Goal: Task Accomplishment & Management: Manage account settings

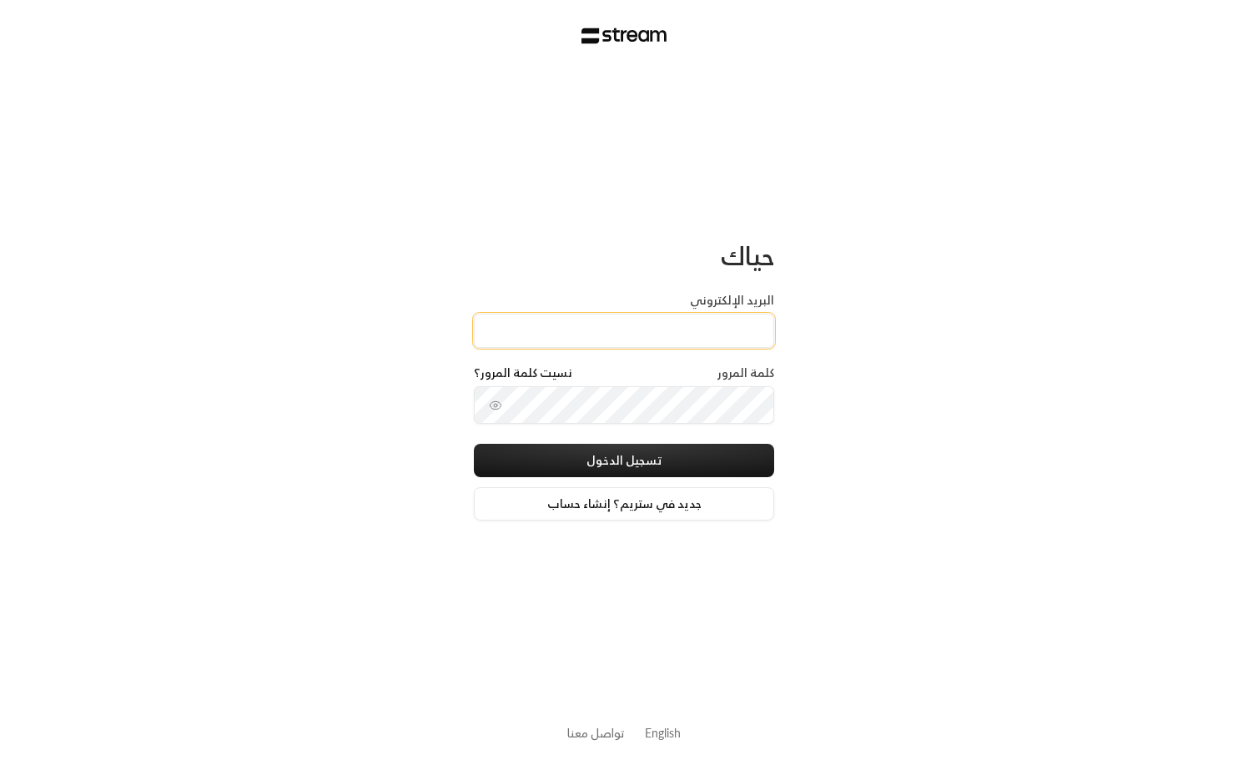
click at [648, 320] on input "البريد الإلكتروني" at bounding box center [624, 331] width 300 height 34
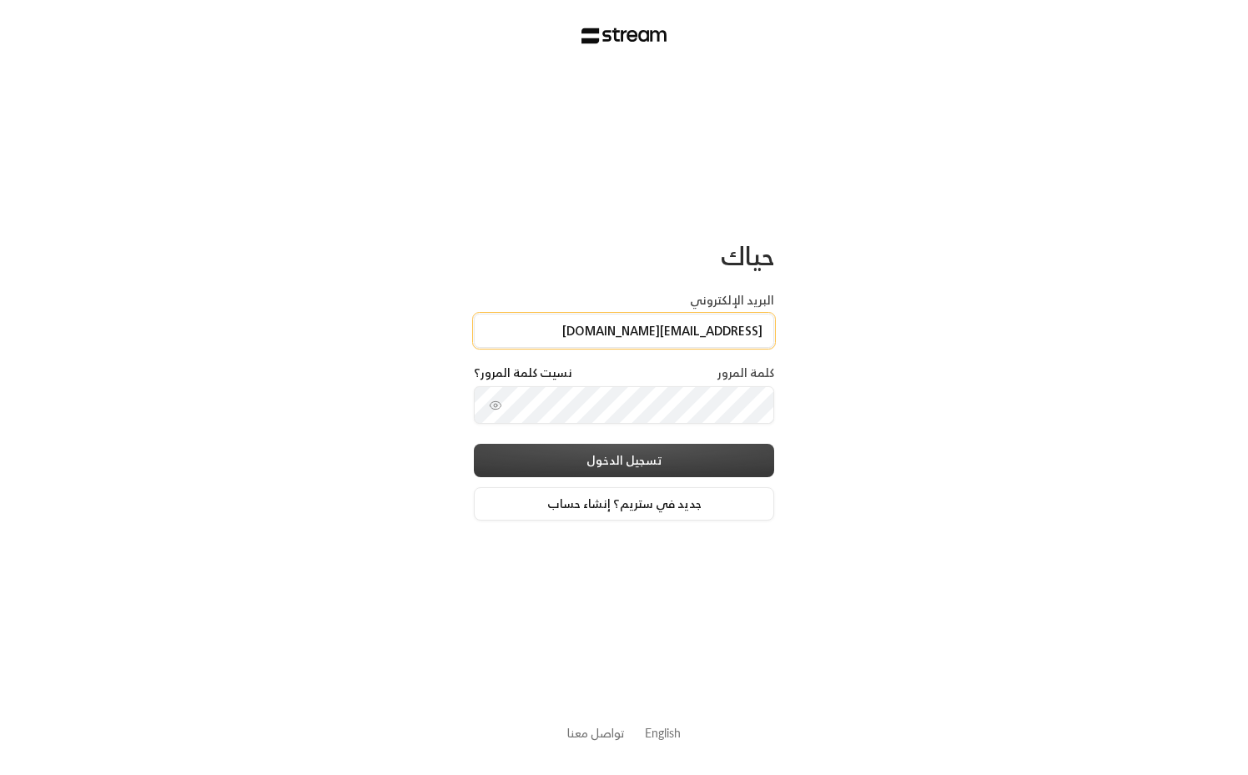
type input "[EMAIL_ADDRESS][DOMAIN_NAME]"
click at [657, 453] on button "تسجيل الدخول" at bounding box center [624, 460] width 300 height 33
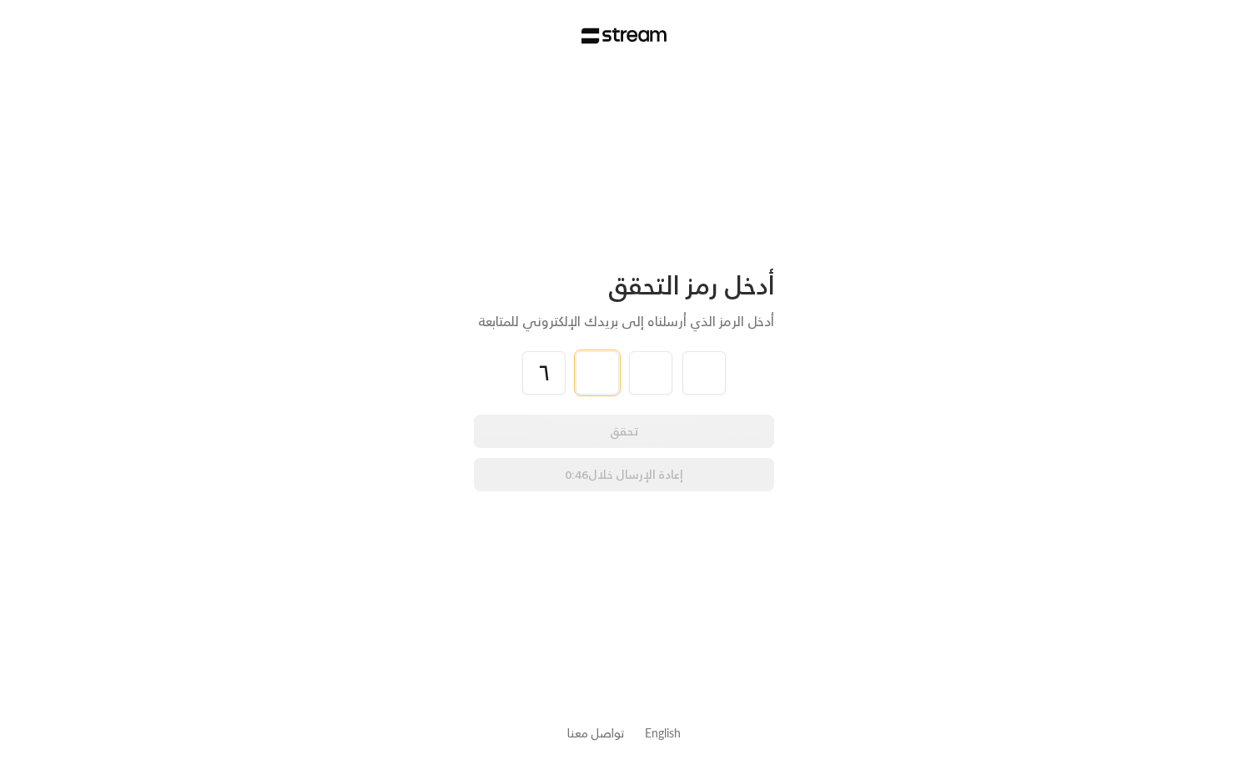
type input "6"
type input "0"
type input "6"
type input "0"
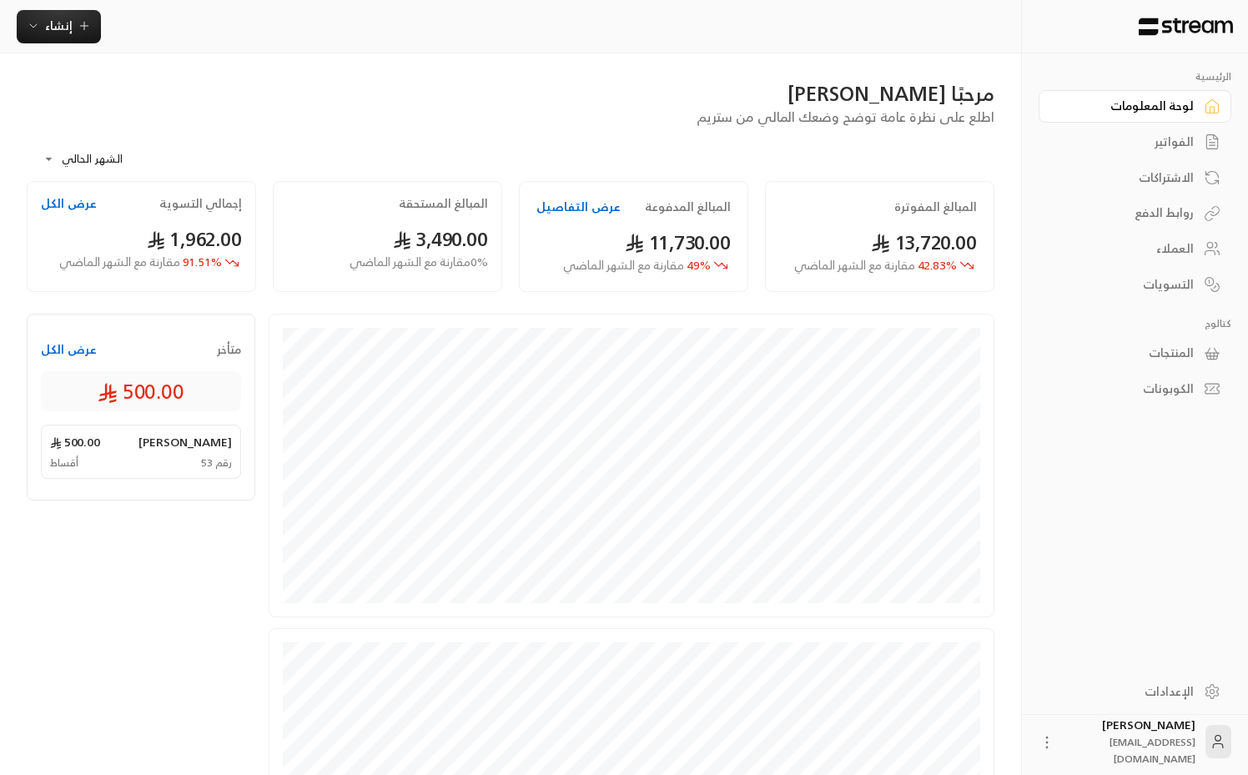
click at [76, 350] on button "عرض الكل" at bounding box center [69, 349] width 56 height 17
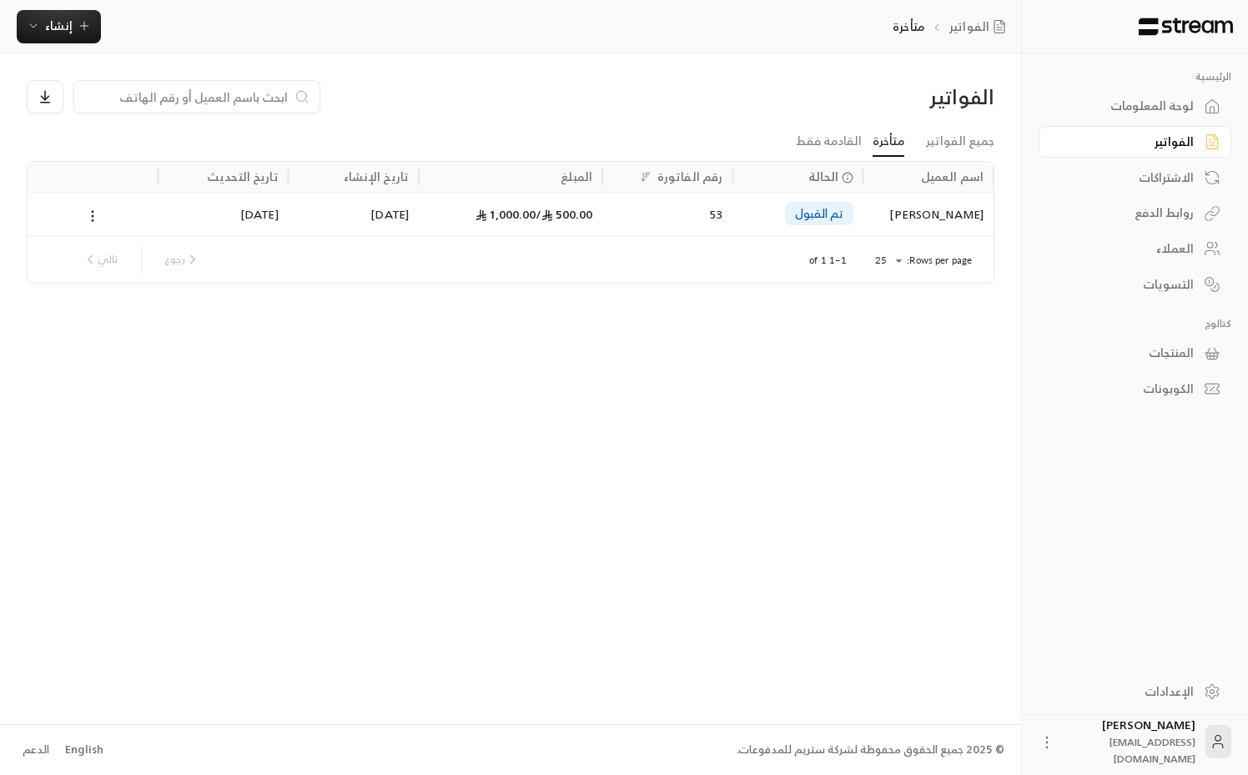
click at [939, 215] on div "[PERSON_NAME]" at bounding box center [929, 214] width 110 height 43
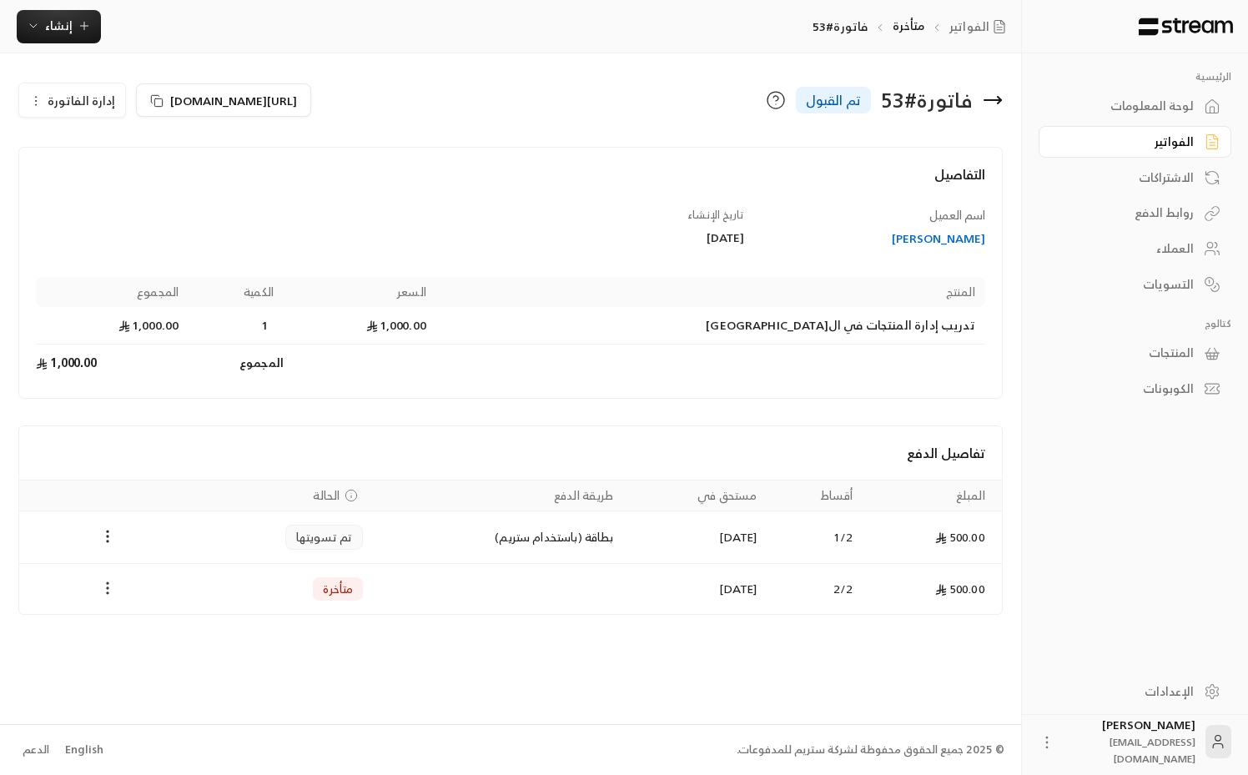
click at [108, 580] on button "Payments" at bounding box center [108, 589] width 20 height 20
click at [184, 634] on li "تغيير الحالة الى مدفوعة" at bounding box center [170, 632] width 128 height 30
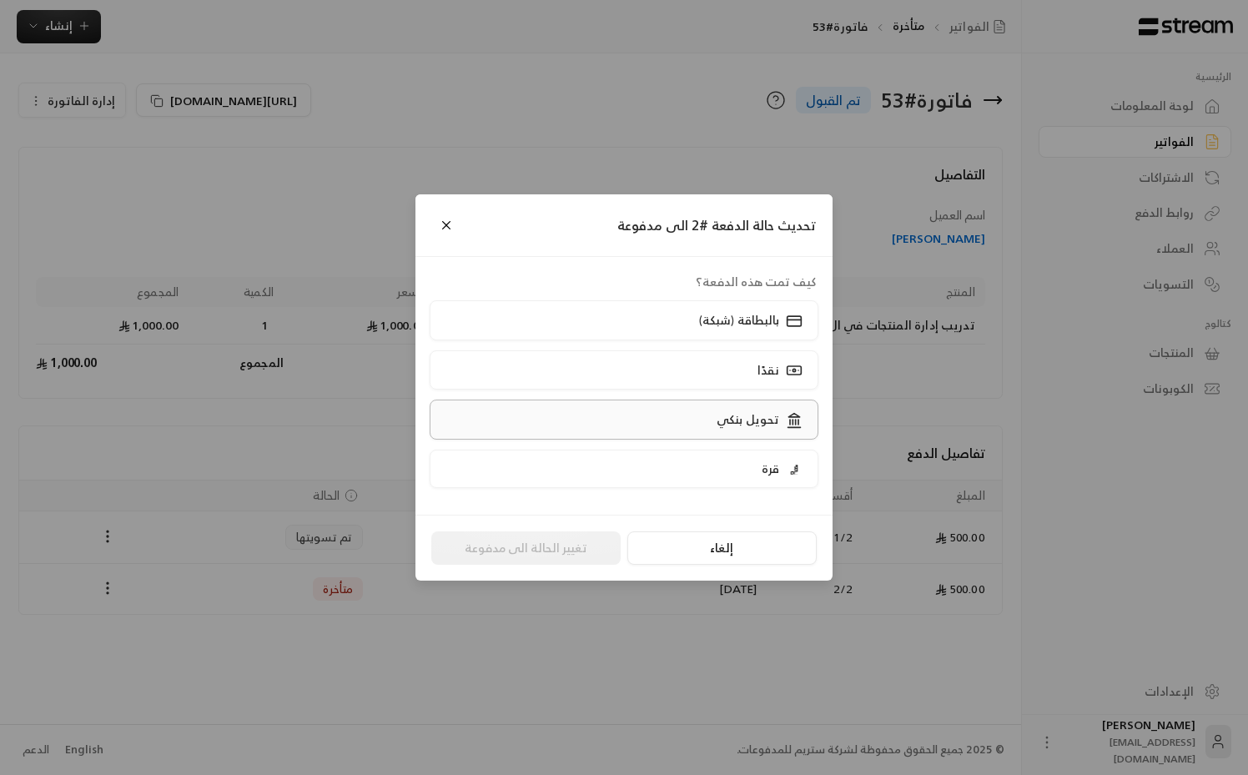
click at [735, 434] on label "تحويل بنكي" at bounding box center [625, 419] width 390 height 39
click at [534, 541] on button "تغيير الحالة الى مدفوعة" at bounding box center [525, 547] width 189 height 33
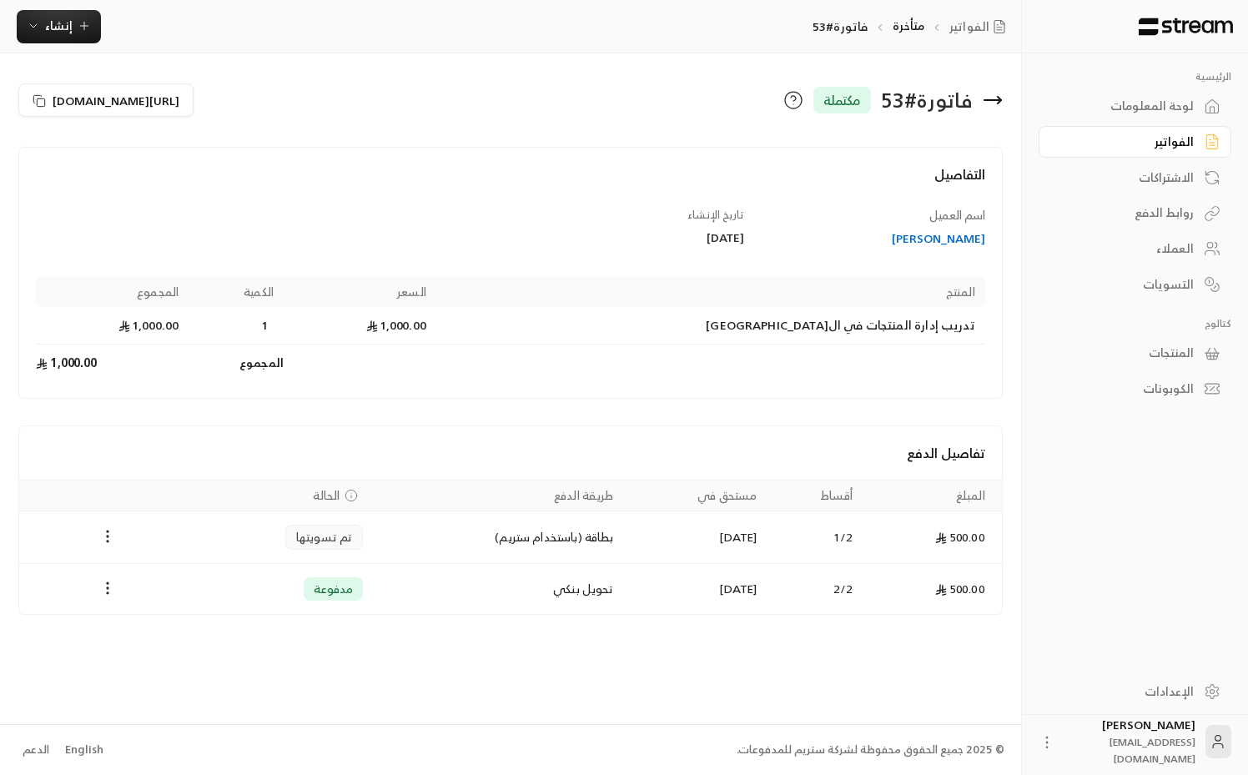
click at [1144, 145] on div "الفواتير" at bounding box center [1127, 141] width 134 height 17
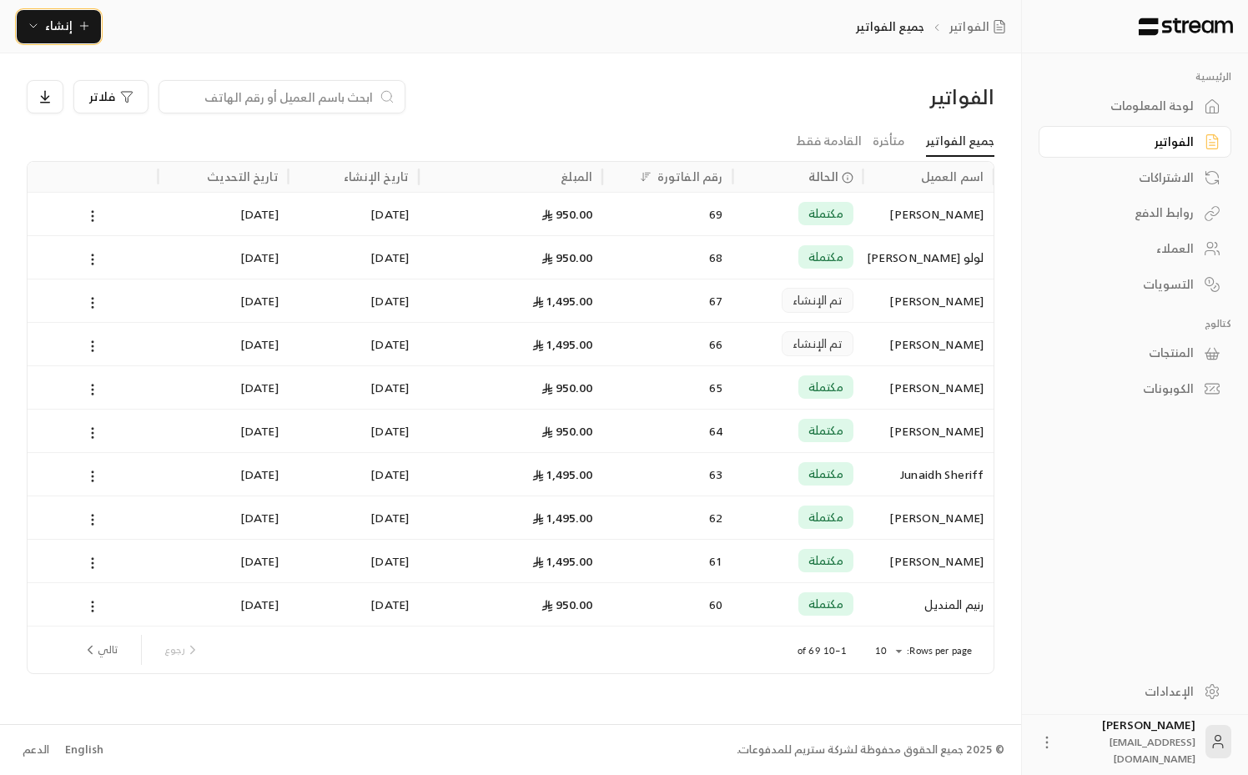
click at [73, 33] on span "إنشاء" at bounding box center [59, 25] width 64 height 21
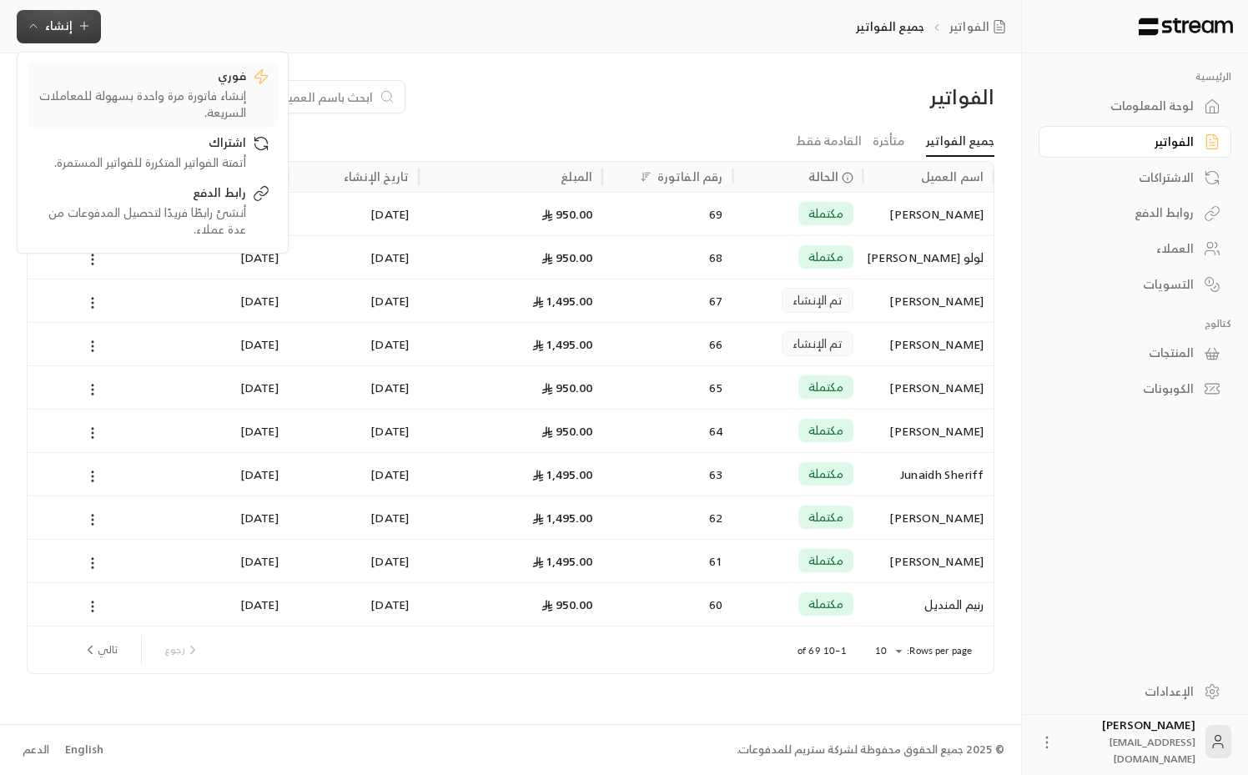
click at [183, 88] on div "إنشاء فاتورة مرة واحدة بسهولة للمعاملات السريعة." at bounding box center [141, 104] width 210 height 33
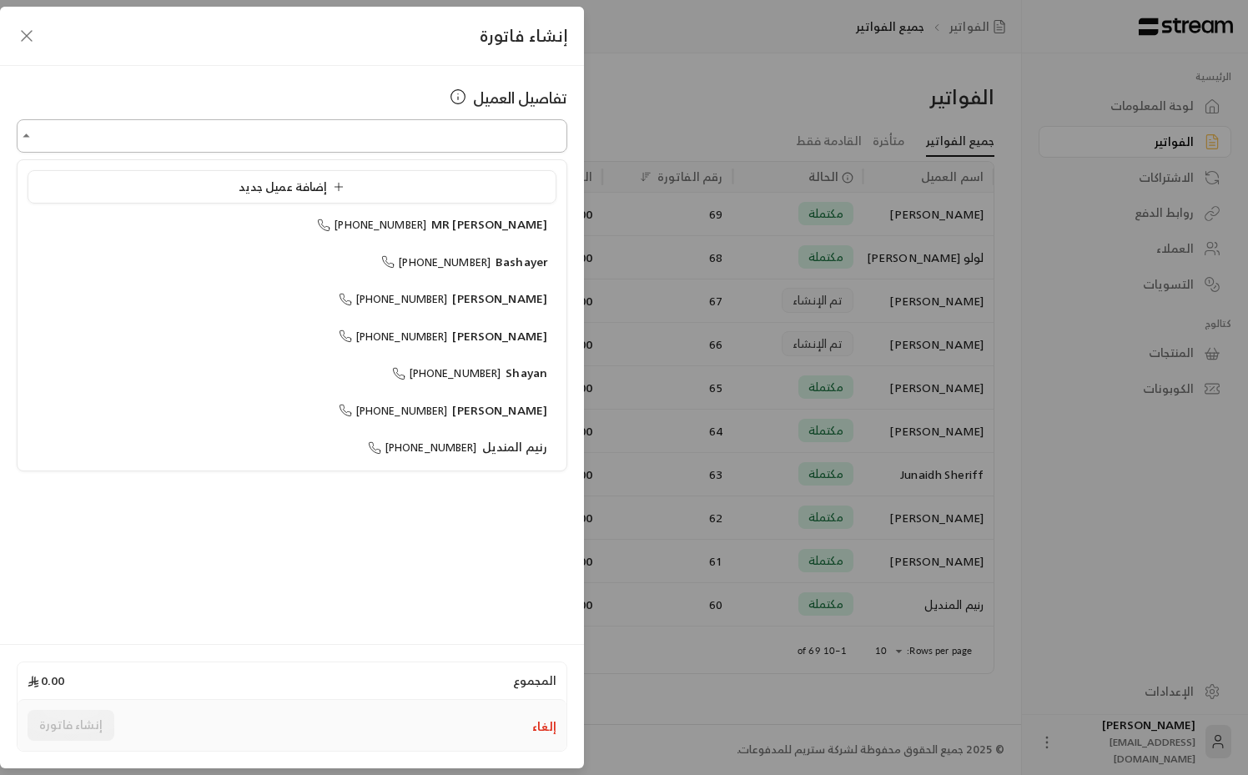
click at [453, 145] on input "اختر العميل" at bounding box center [292, 136] width 551 height 29
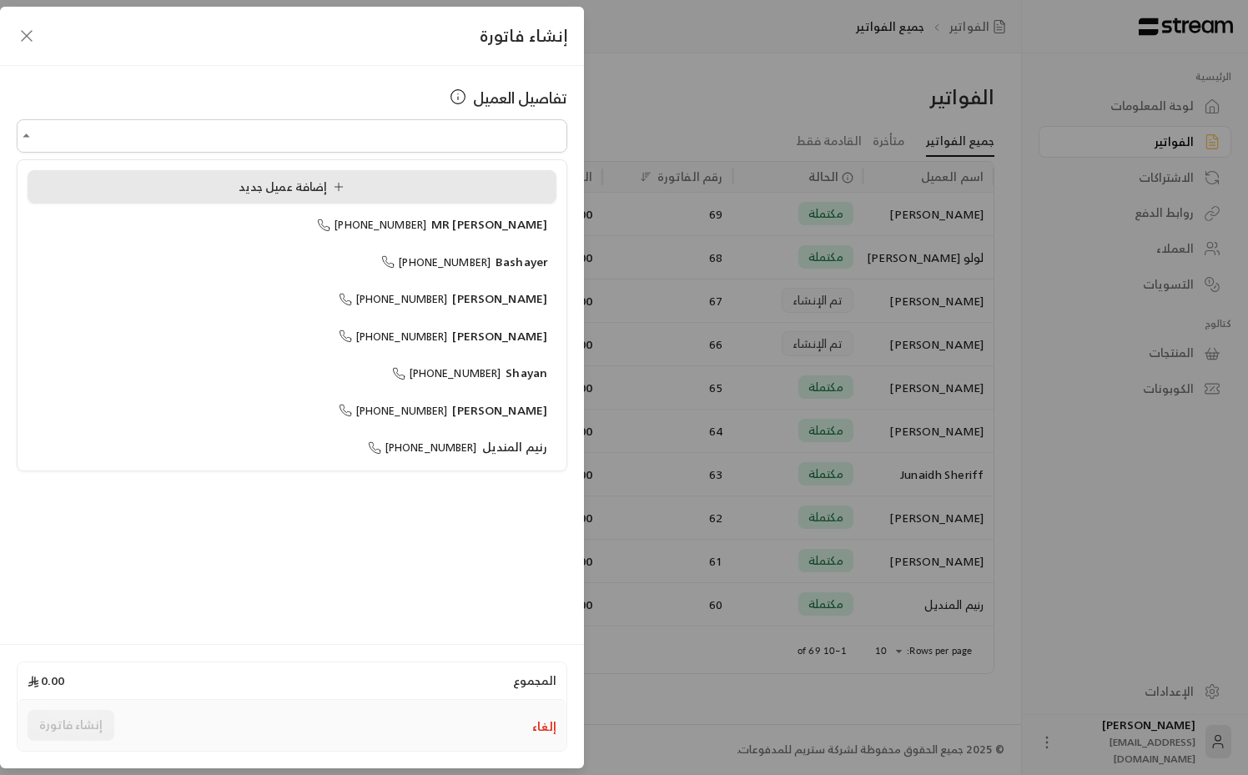
click at [380, 193] on div "إضافة عميل جديد" at bounding box center [292, 188] width 511 height 18
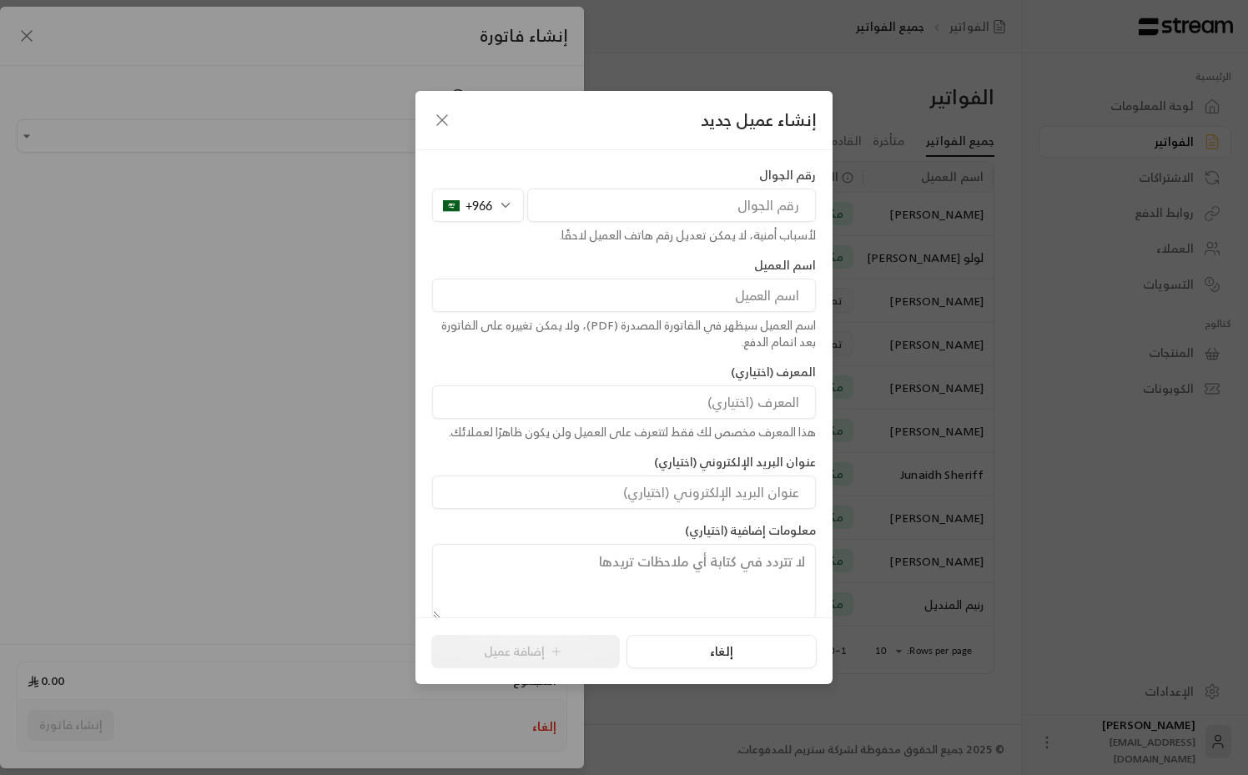
click at [714, 200] on input "tel" at bounding box center [671, 205] width 289 height 33
paste input "0594465581"
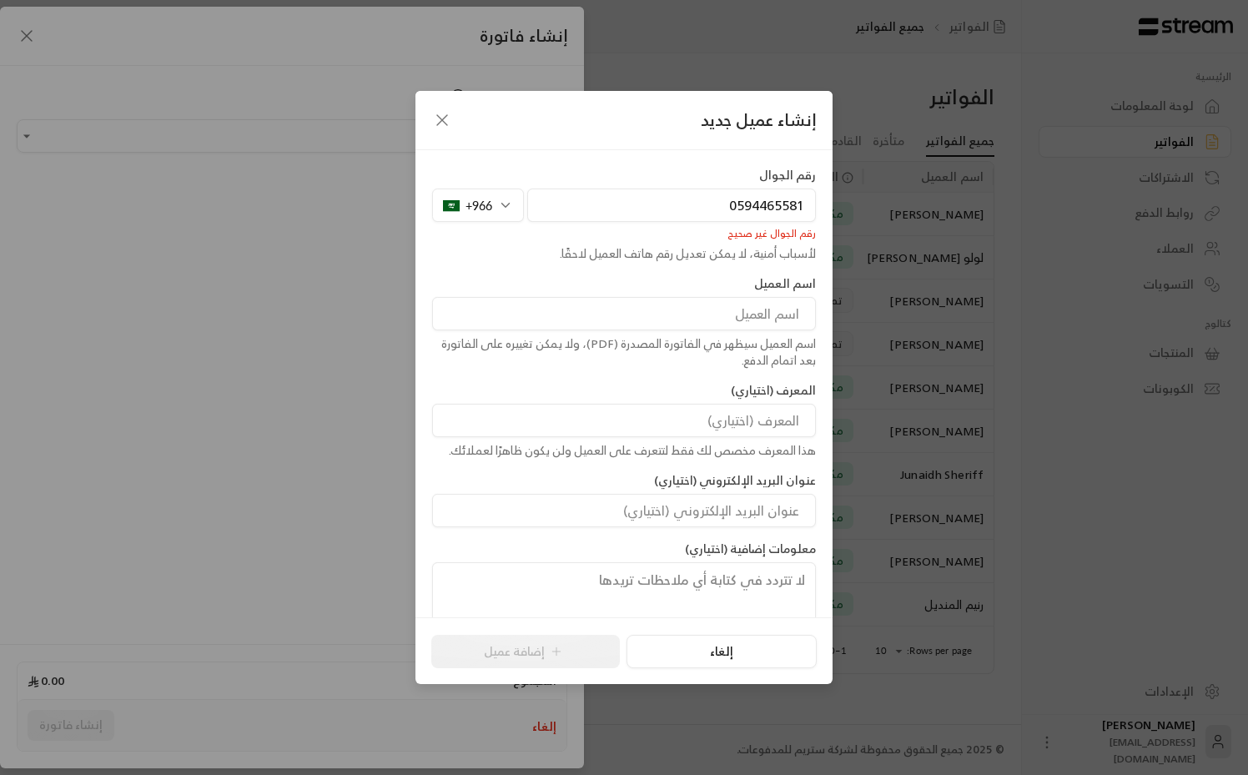
click at [738, 203] on input "0594465581" at bounding box center [671, 205] width 289 height 33
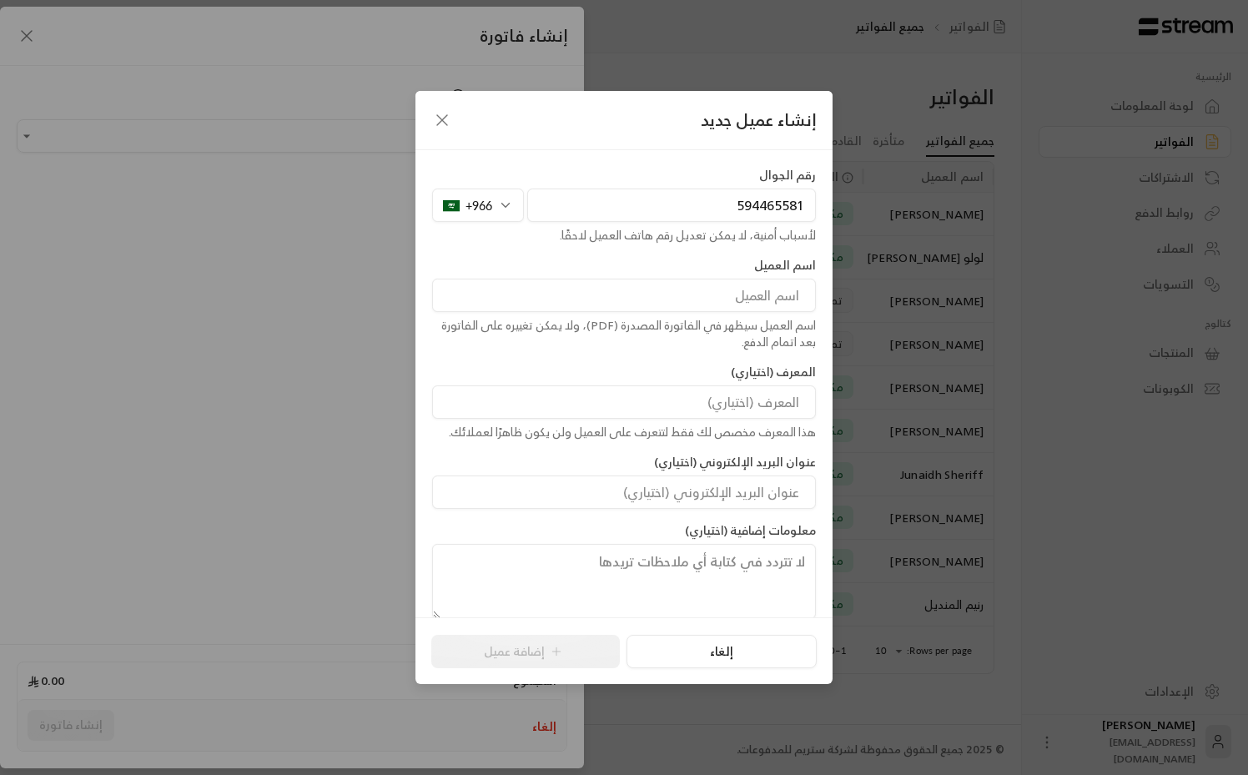
type input "594465581"
click at [701, 289] on input at bounding box center [624, 295] width 384 height 33
paste input "[PERSON_NAME]"
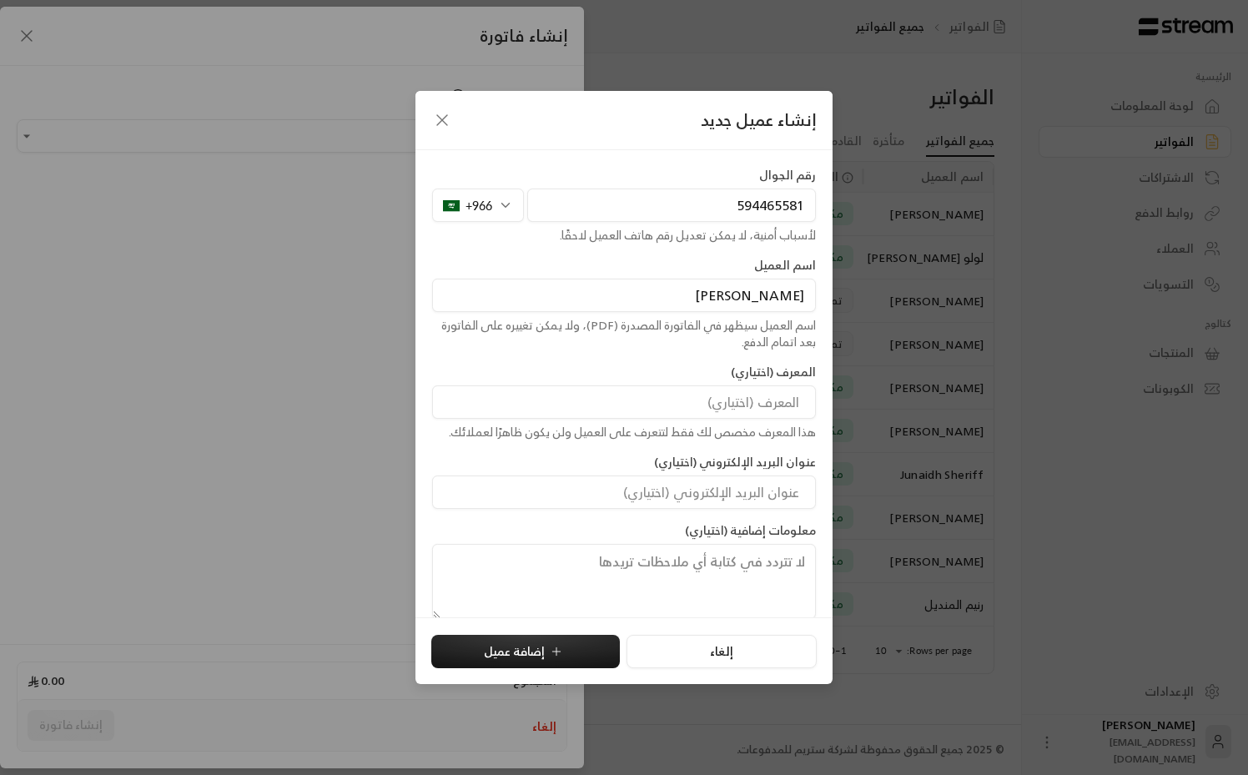
scroll to position [18, 0]
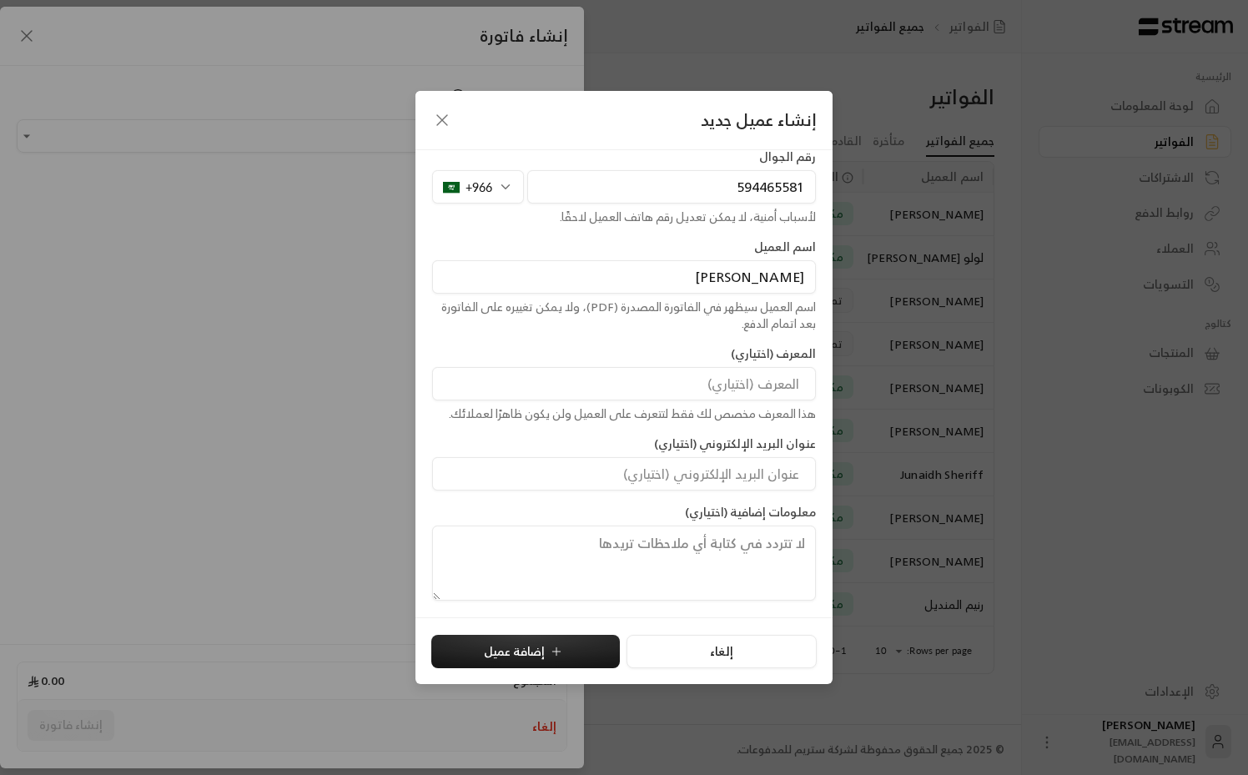
type input "[PERSON_NAME]"
click at [606, 481] on input at bounding box center [624, 473] width 384 height 33
paste input "[EMAIL_ADDRESS][DOMAIN_NAME]"
type input "[EMAIL_ADDRESS][DOMAIN_NAME]"
click at [538, 428] on div "رقم الجوال [PHONE_NUMBER] لأسباب أمنية، لا يمكن تعديل رقم هاتف العميل لاحقًا. ا…" at bounding box center [624, 375] width 400 height 452
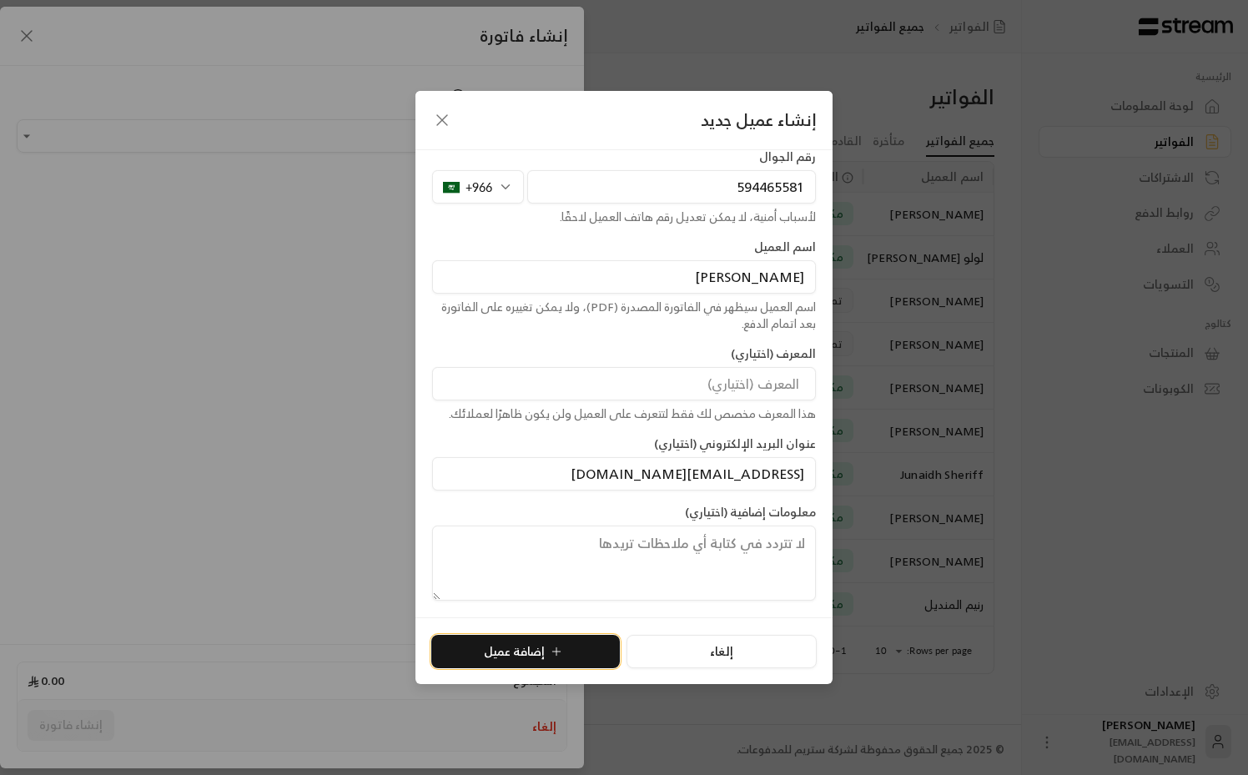
click at [537, 646] on button "إضافة عميل" at bounding box center [525, 651] width 189 height 33
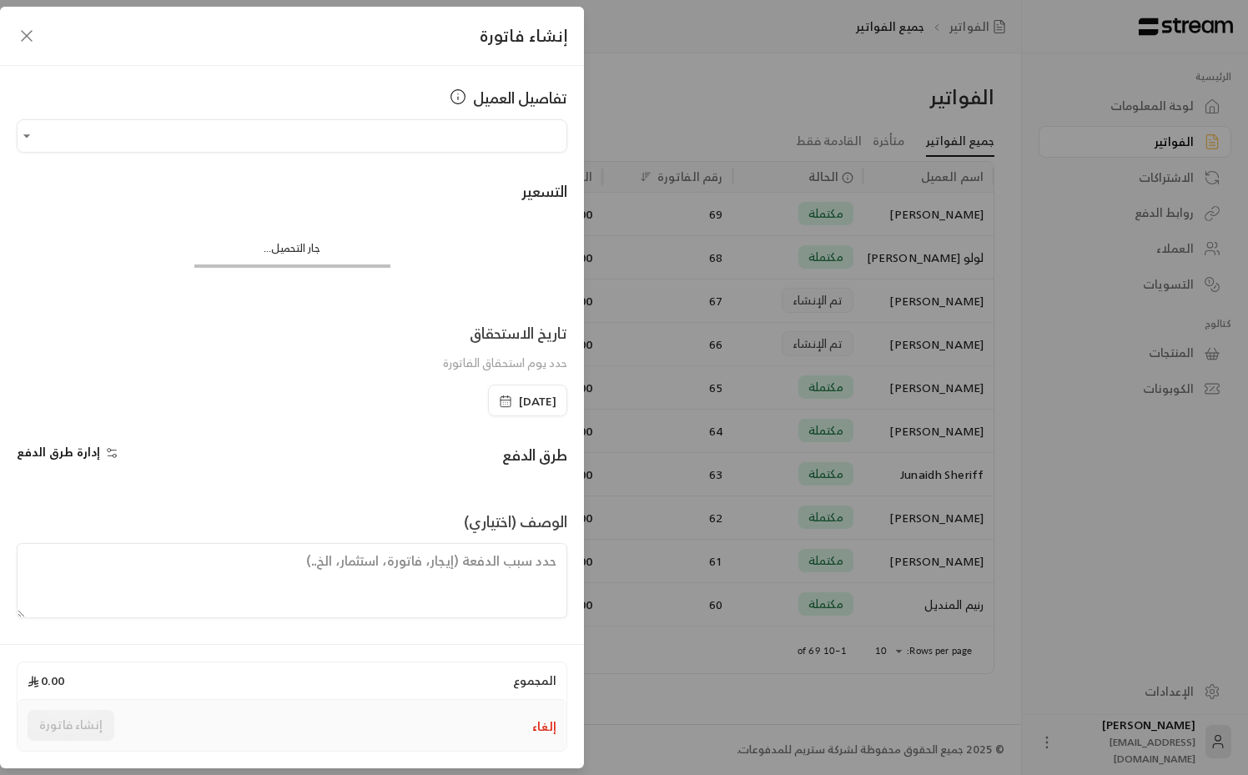
type input "**********"
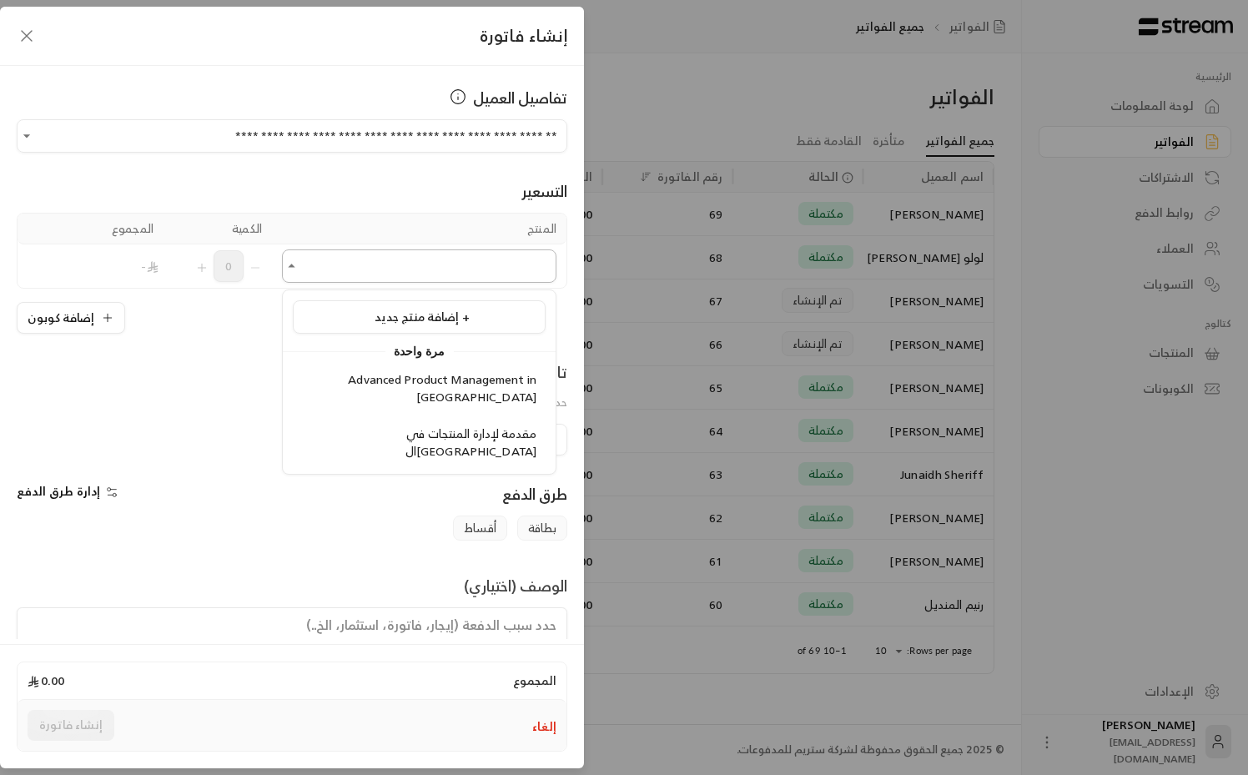
click at [383, 256] on input "اختر العميل" at bounding box center [419, 266] width 274 height 29
click at [317, 268] on input "اختر العميل" at bounding box center [419, 266] width 274 height 29
click at [405, 423] on span "مقدمة لإدارة المنتجات في ال[GEOGRAPHIC_DATA]" at bounding box center [470, 442] width 131 height 38
type input "**********"
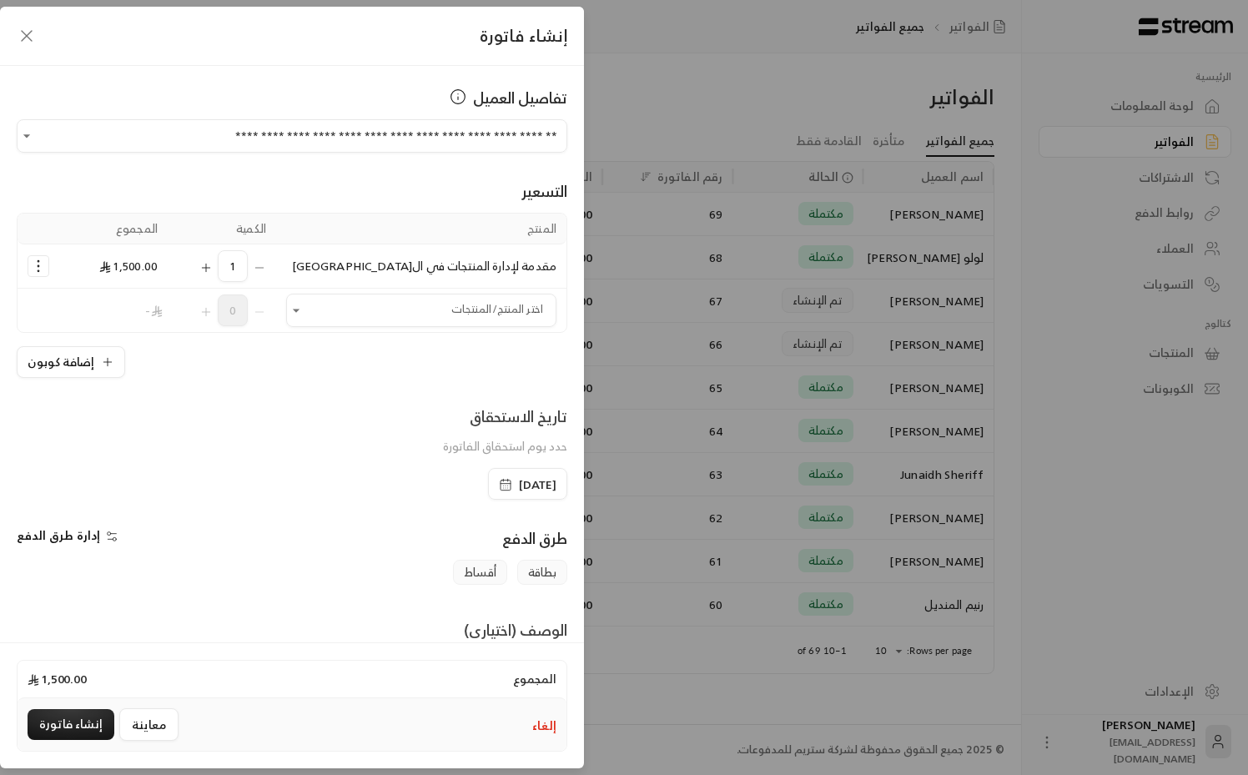
click at [40, 262] on icon "Selected Products" at bounding box center [38, 266] width 17 height 17
click at [90, 296] on link "إضافة كوبون" at bounding box center [90, 308] width 103 height 29
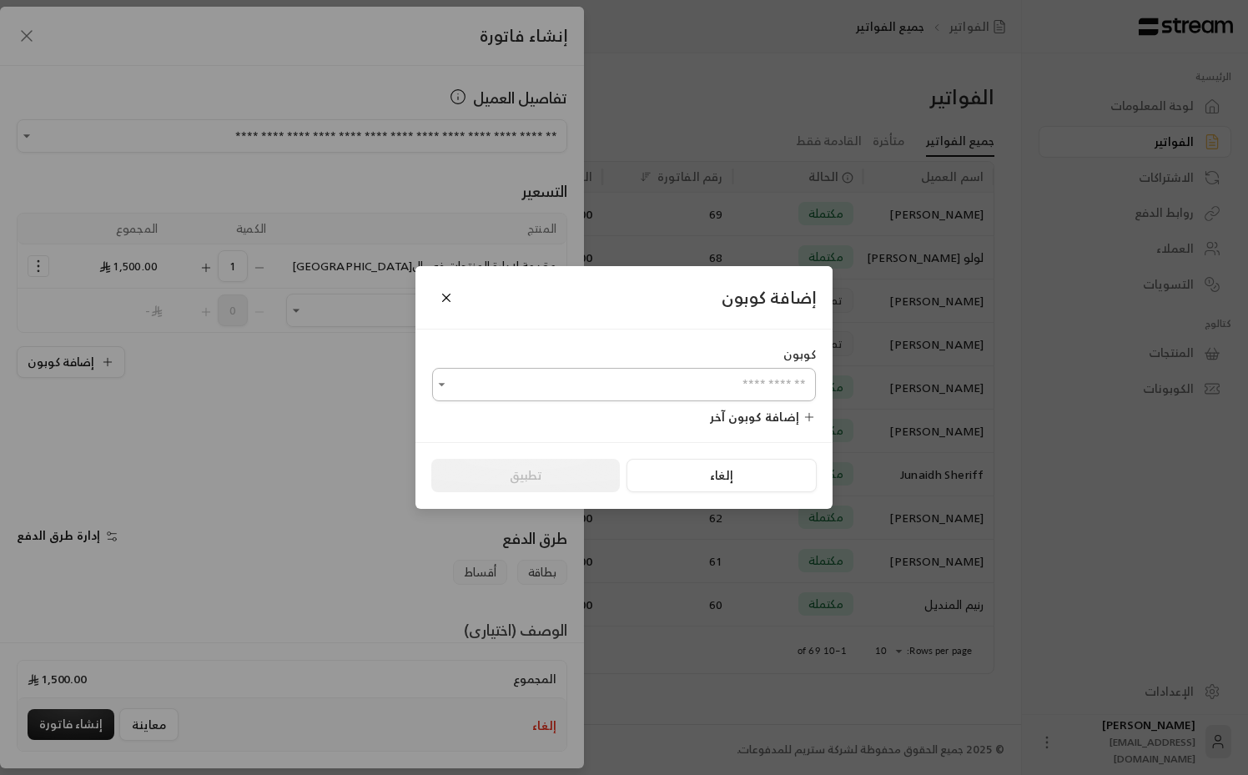
click at [622, 386] on input "اختر العميل" at bounding box center [624, 384] width 384 height 29
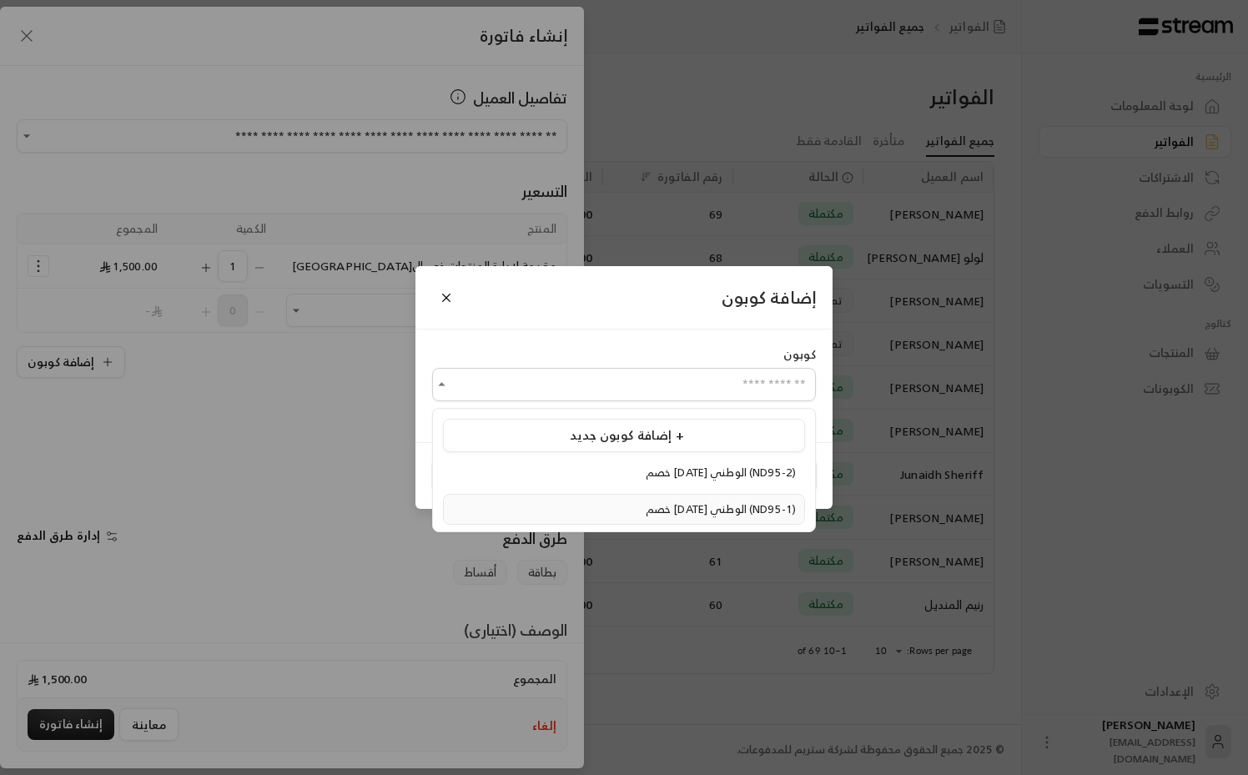
click at [671, 514] on span "خصم [DATE] الوطني (ND95-1)" at bounding box center [721, 509] width 150 height 19
type input "**********"
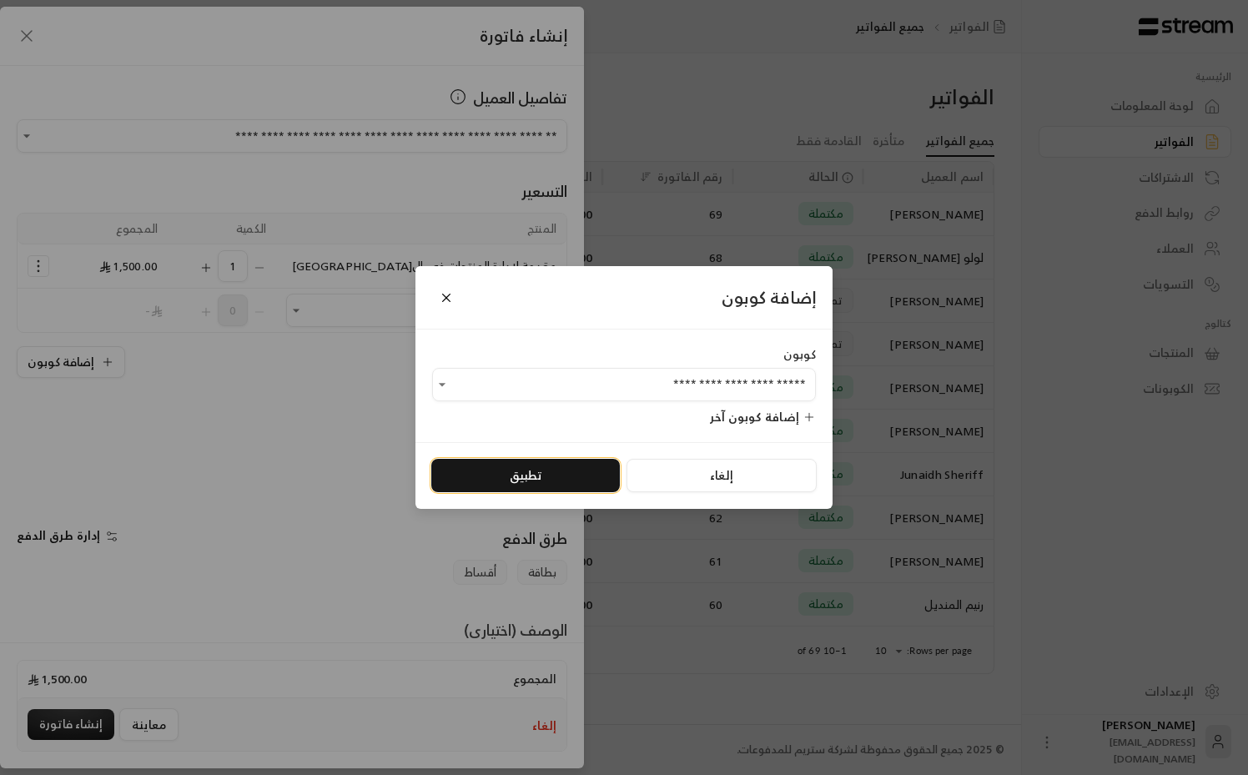
click at [531, 480] on button "تطبيق" at bounding box center [525, 475] width 189 height 33
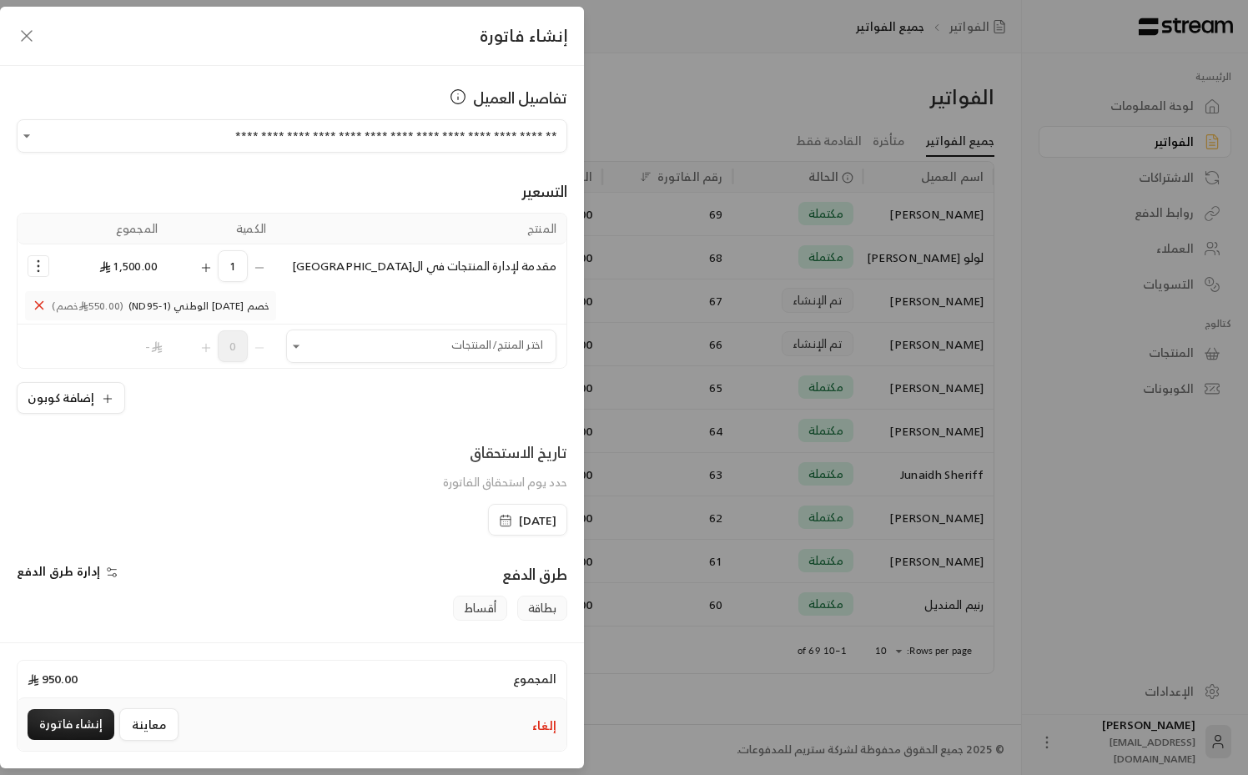
click at [263, 431] on div "**********" at bounding box center [292, 352] width 584 height 573
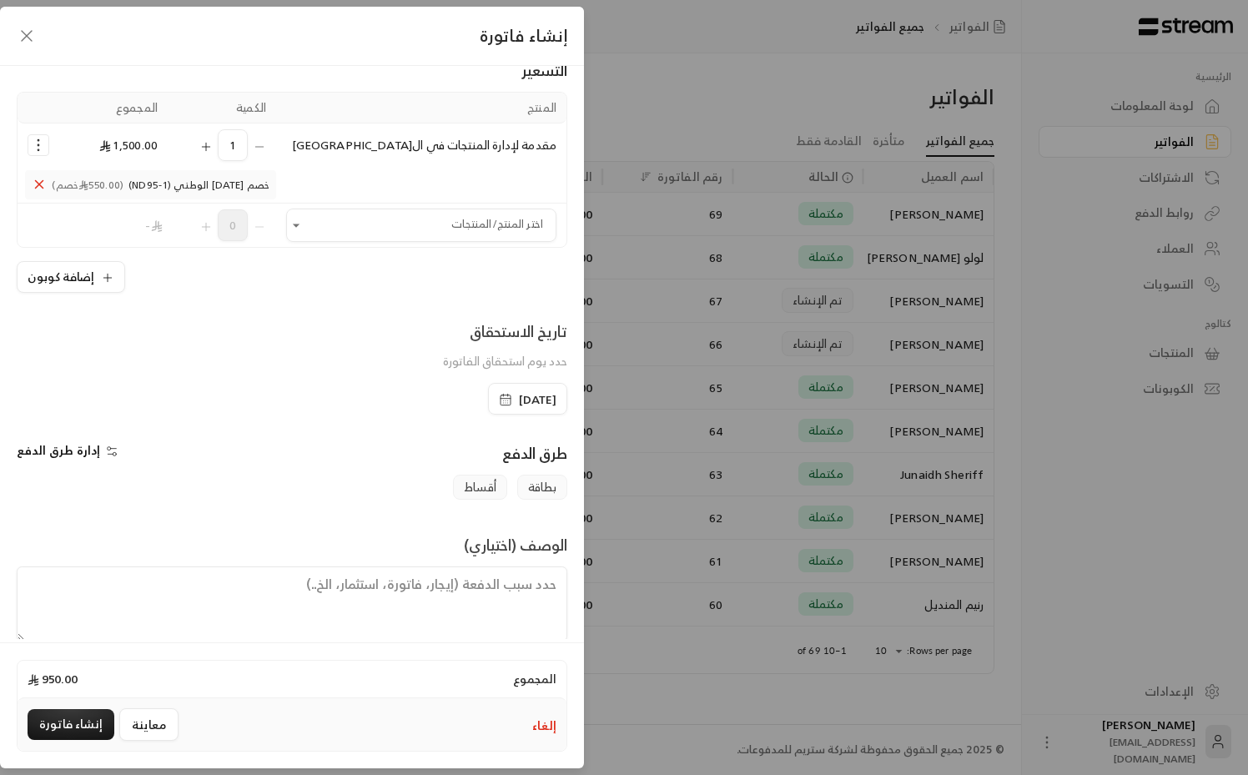
scroll to position [144, 0]
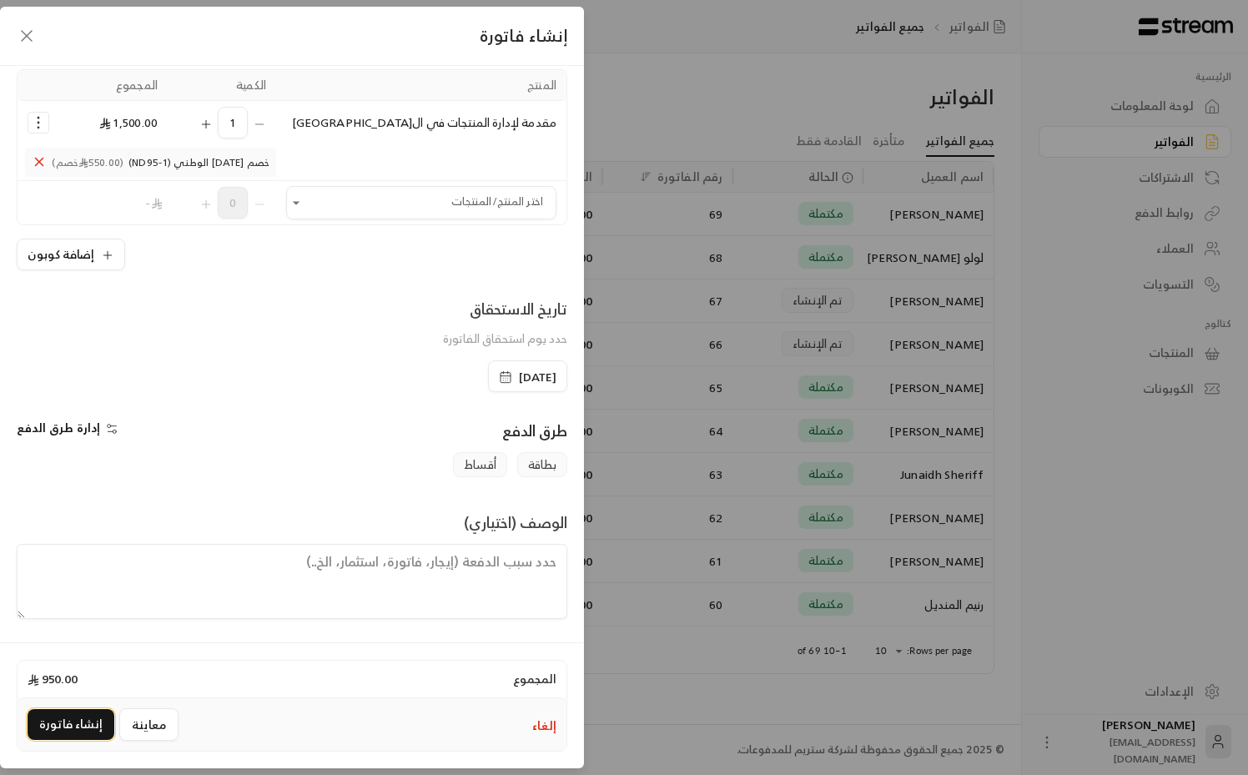
click at [55, 718] on button "إنشاء فاتورة" at bounding box center [71, 724] width 87 height 31
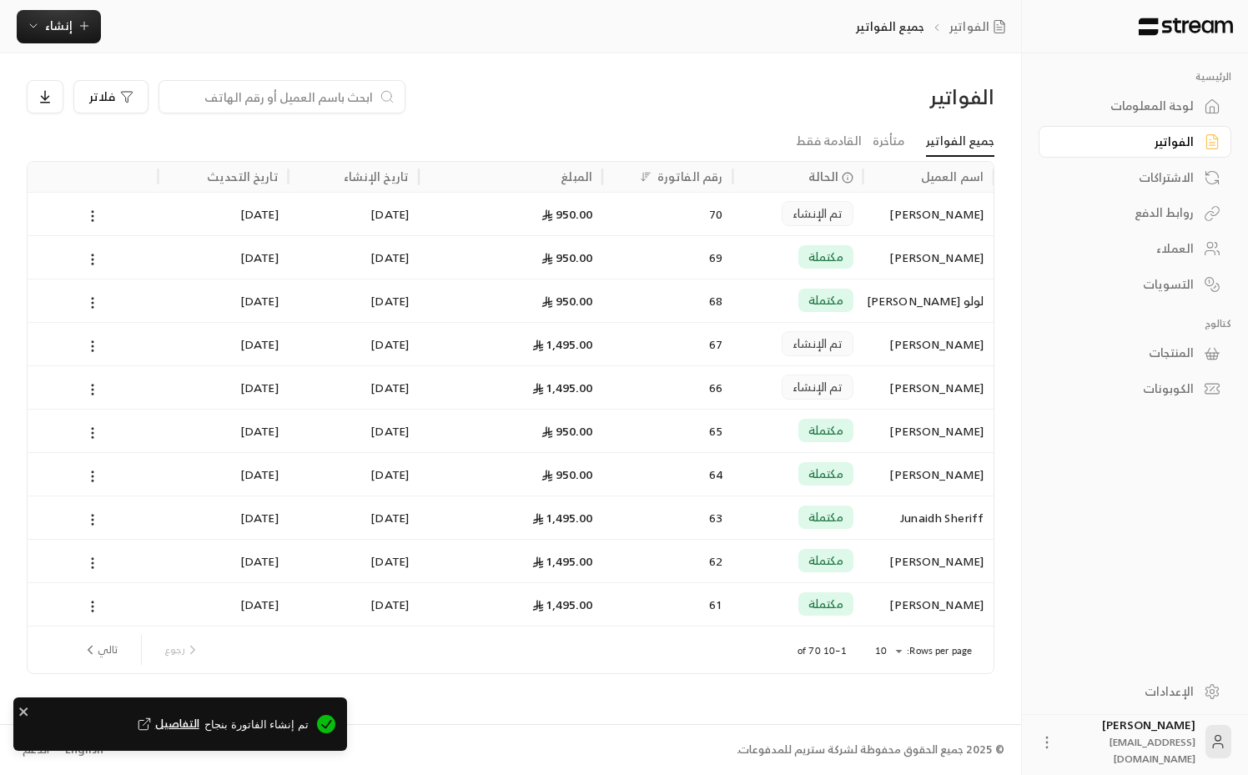
click at [738, 224] on div "تم الإنشاء" at bounding box center [798, 213] width 130 height 43
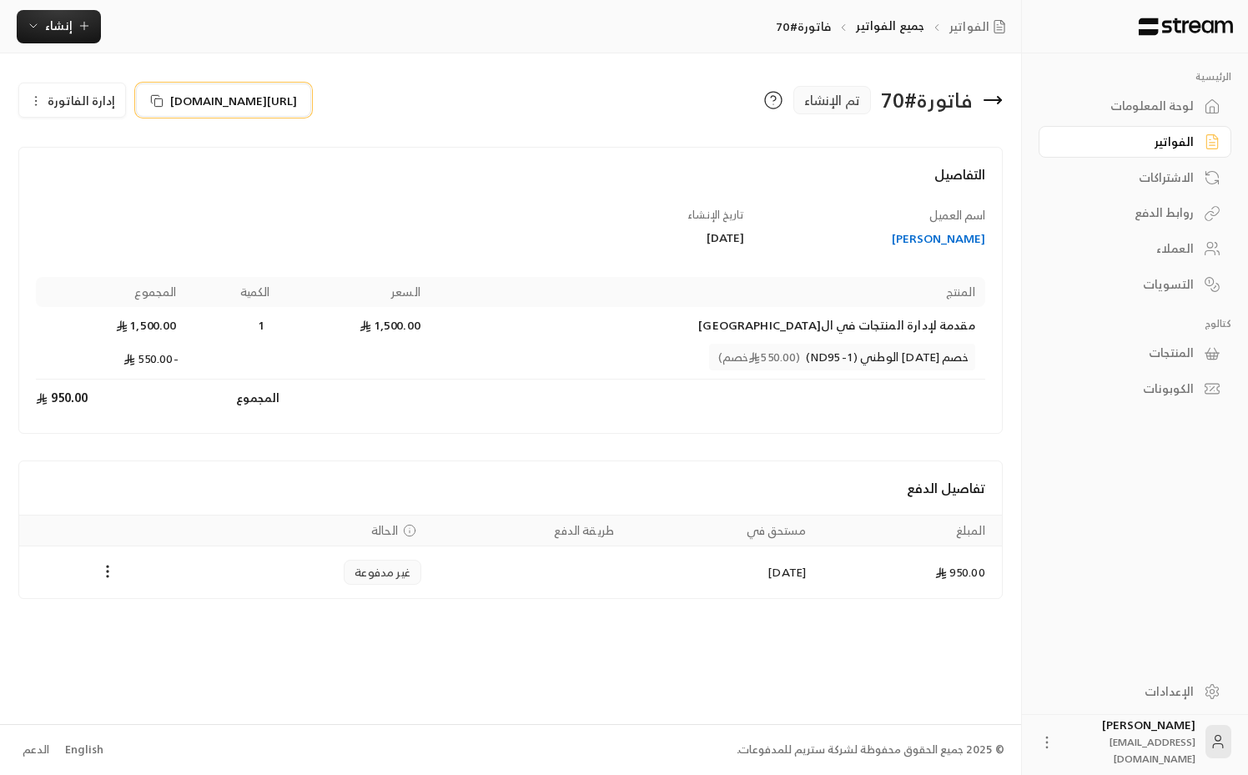
click at [186, 110] on button "[URL][DOMAIN_NAME]" at bounding box center [223, 99] width 175 height 33
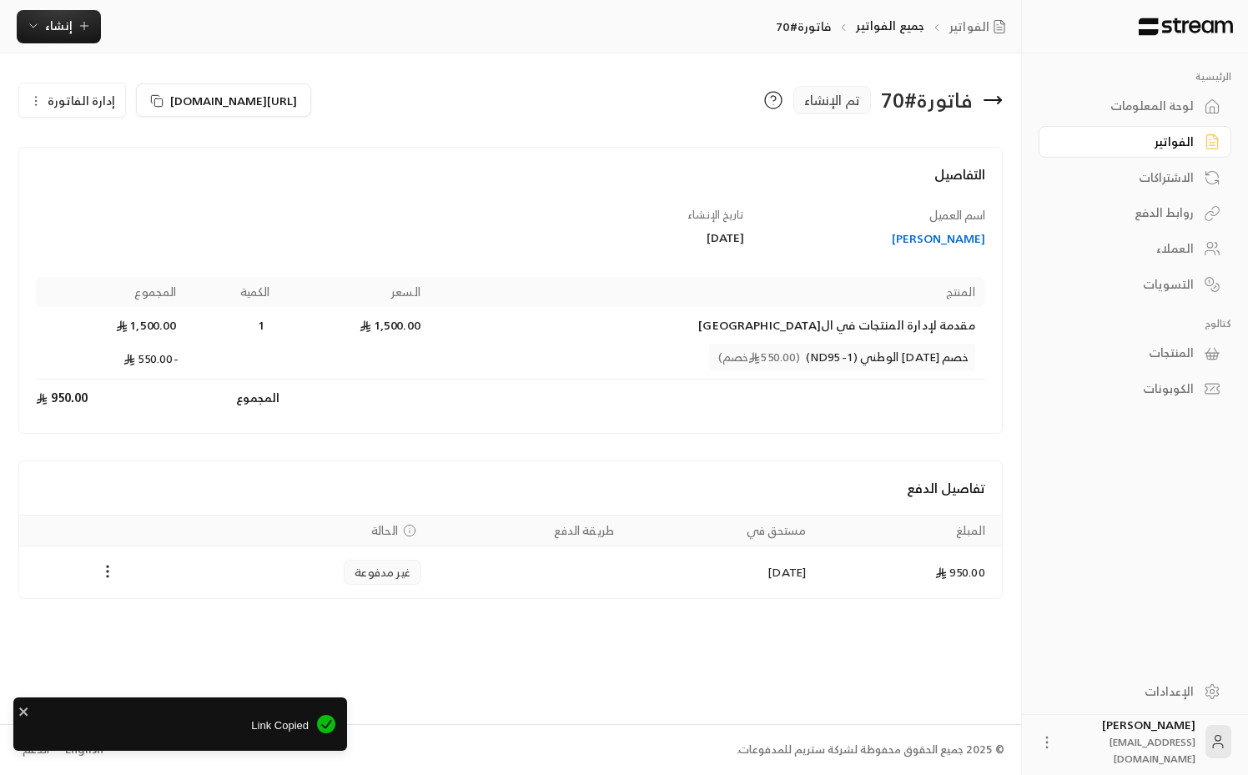
click at [1123, 206] on link "روابط الدفع" at bounding box center [1135, 213] width 193 height 33
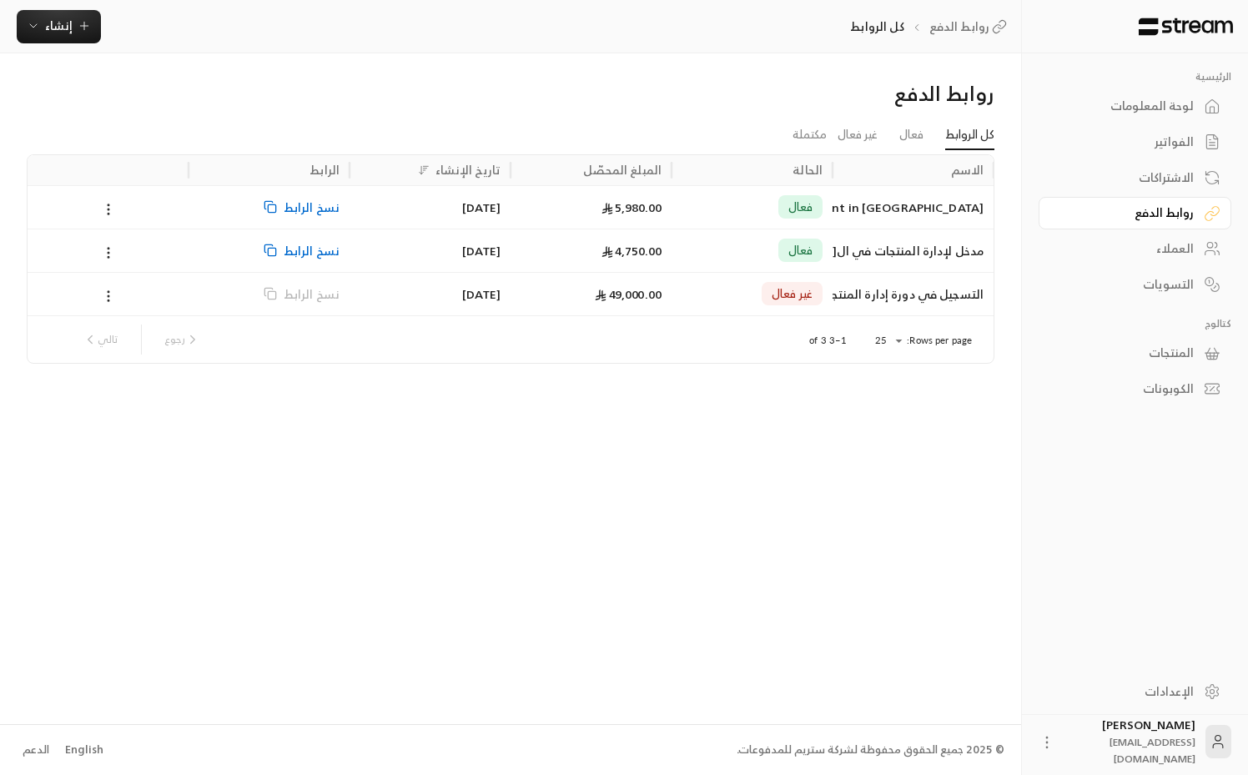
click at [318, 252] on span "نسخ الرابط" at bounding box center [312, 250] width 56 height 43
